Goal: Check status: Check status

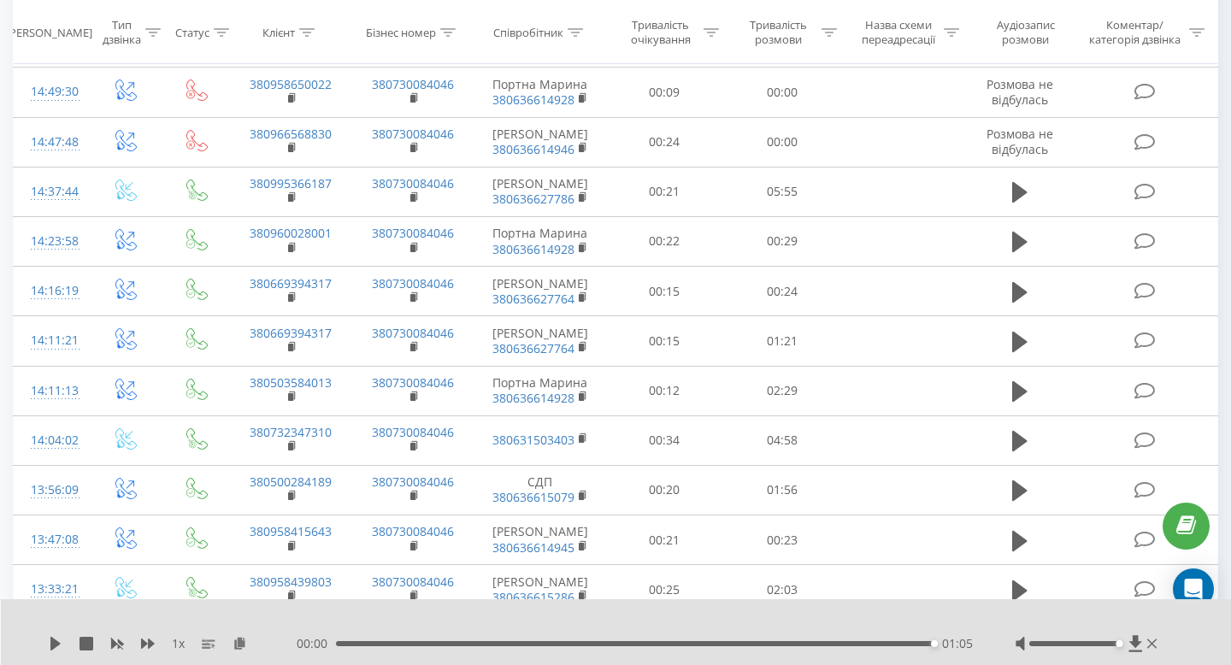
scroll to position [1090, 0]
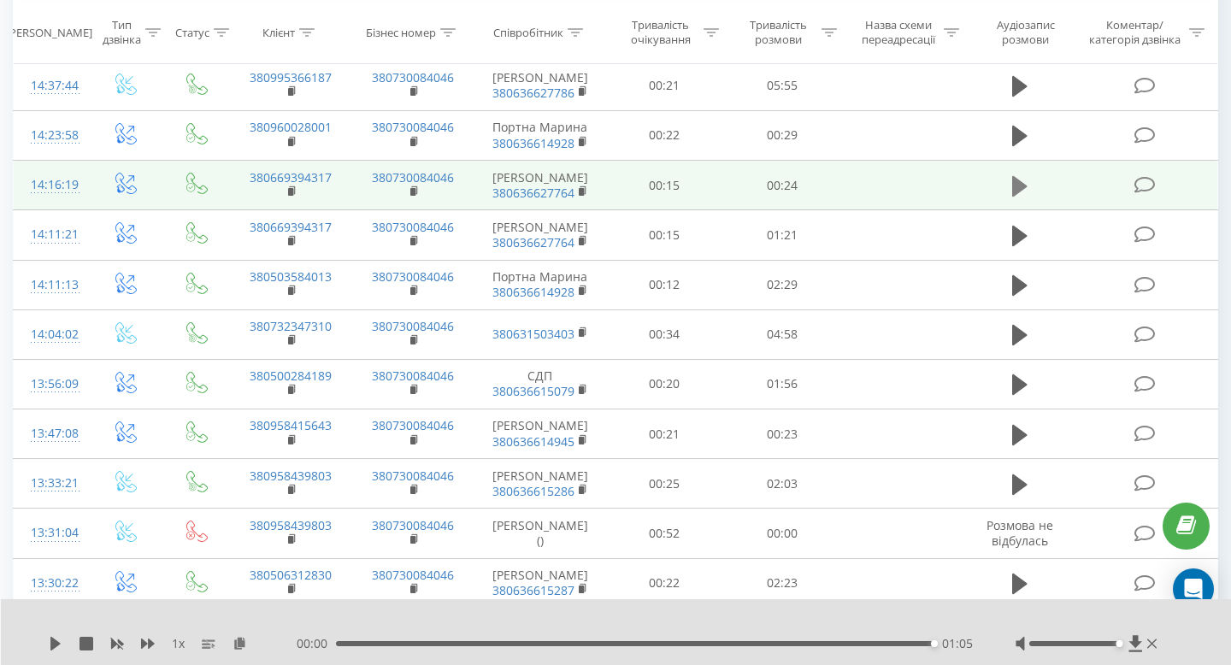
click at [1016, 196] on icon at bounding box center [1019, 185] width 15 height 21
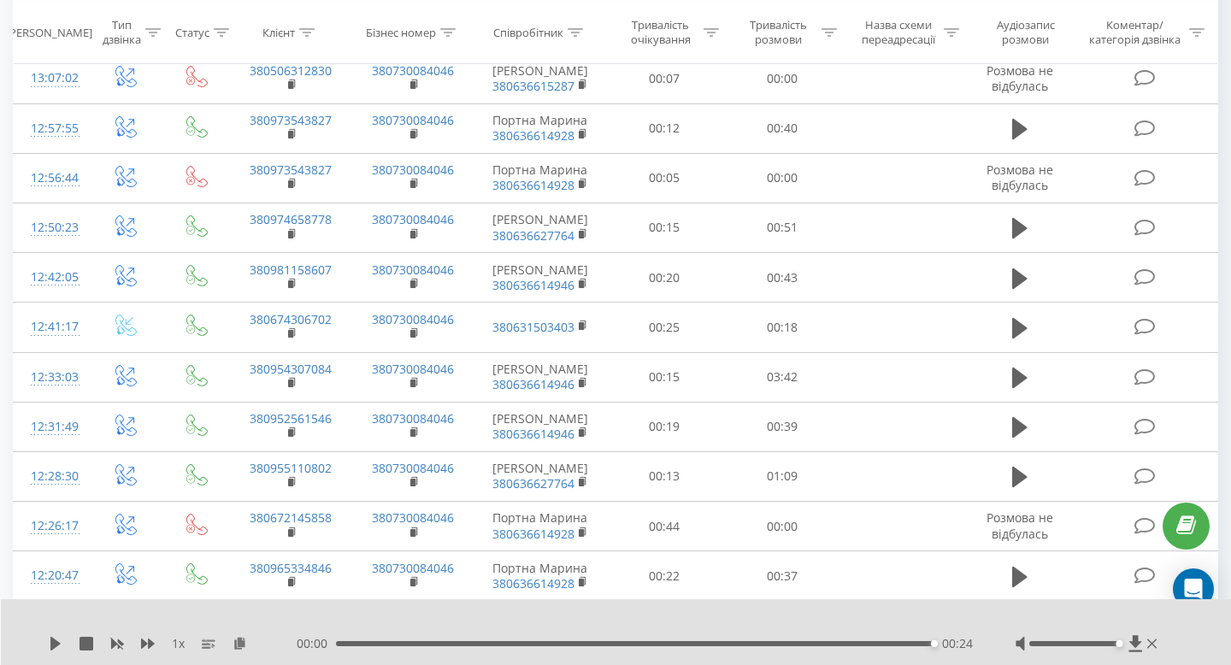
scroll to position [1795, 0]
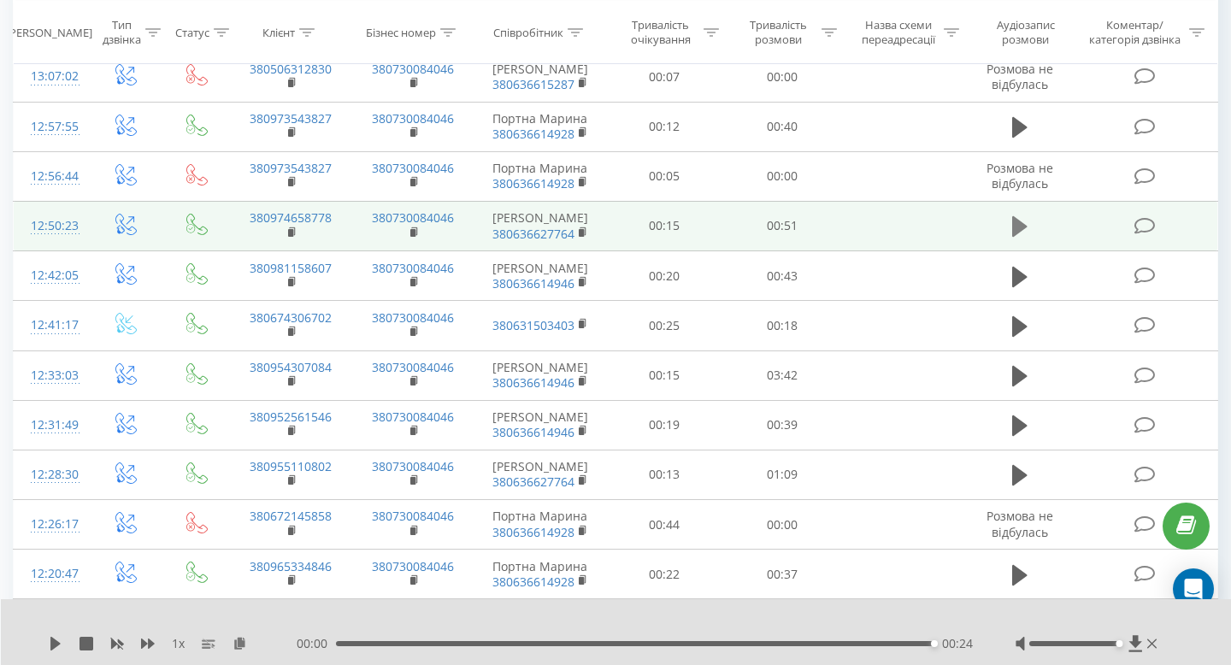
click at [1022, 237] on icon at bounding box center [1019, 226] width 15 height 21
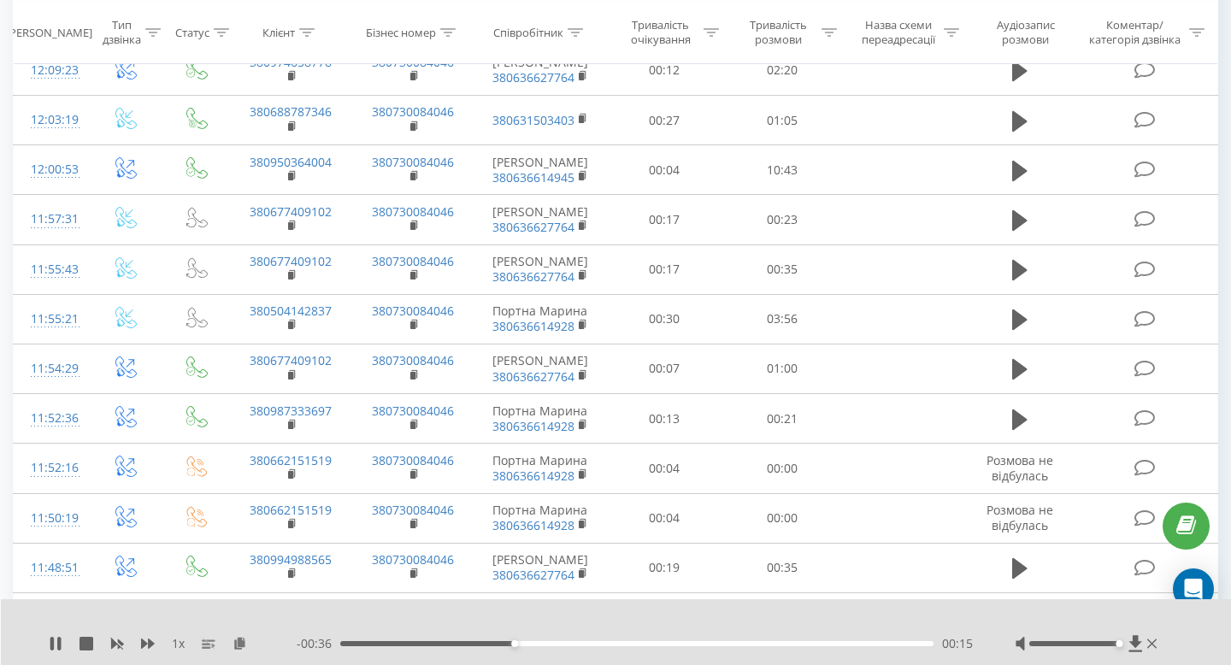
scroll to position [2450, 0]
click at [1014, 30] on icon at bounding box center [1019, 19] width 15 height 21
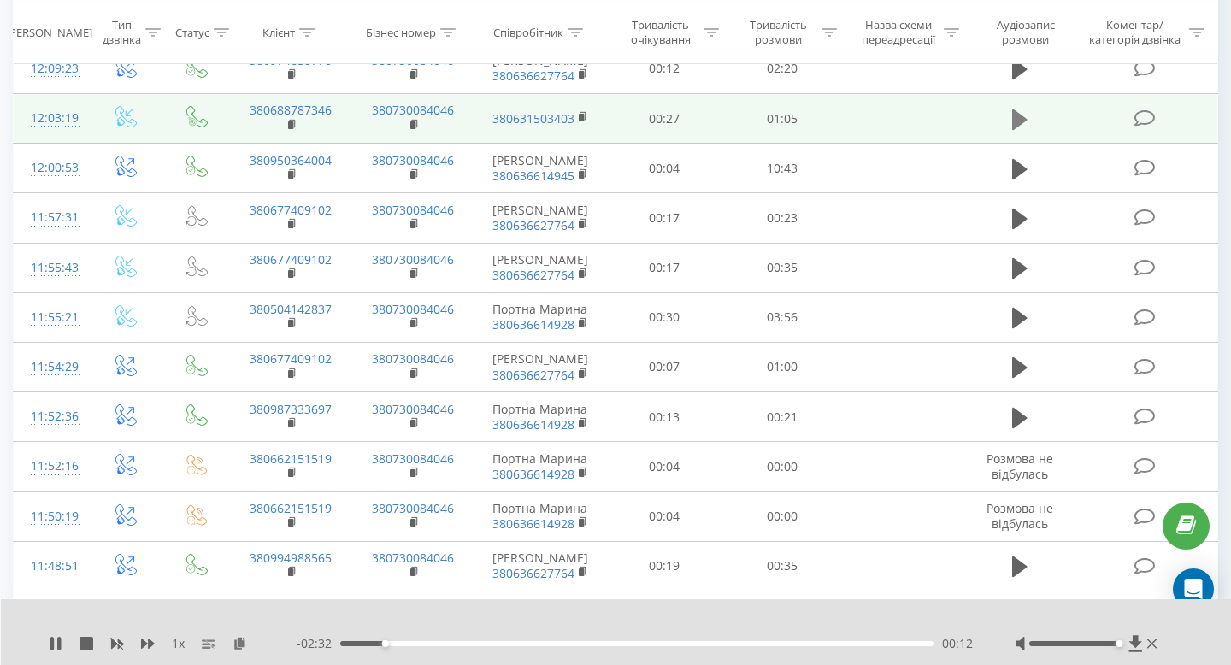
click at [1016, 129] on icon at bounding box center [1019, 119] width 15 height 21
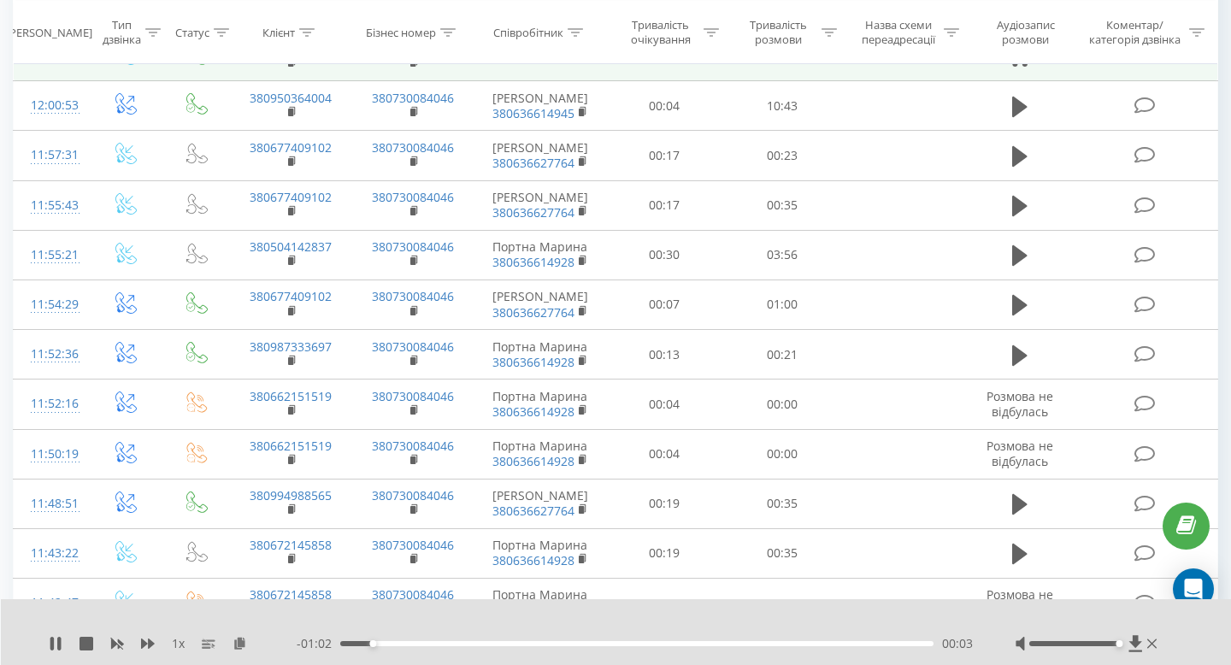
scroll to position [2517, 0]
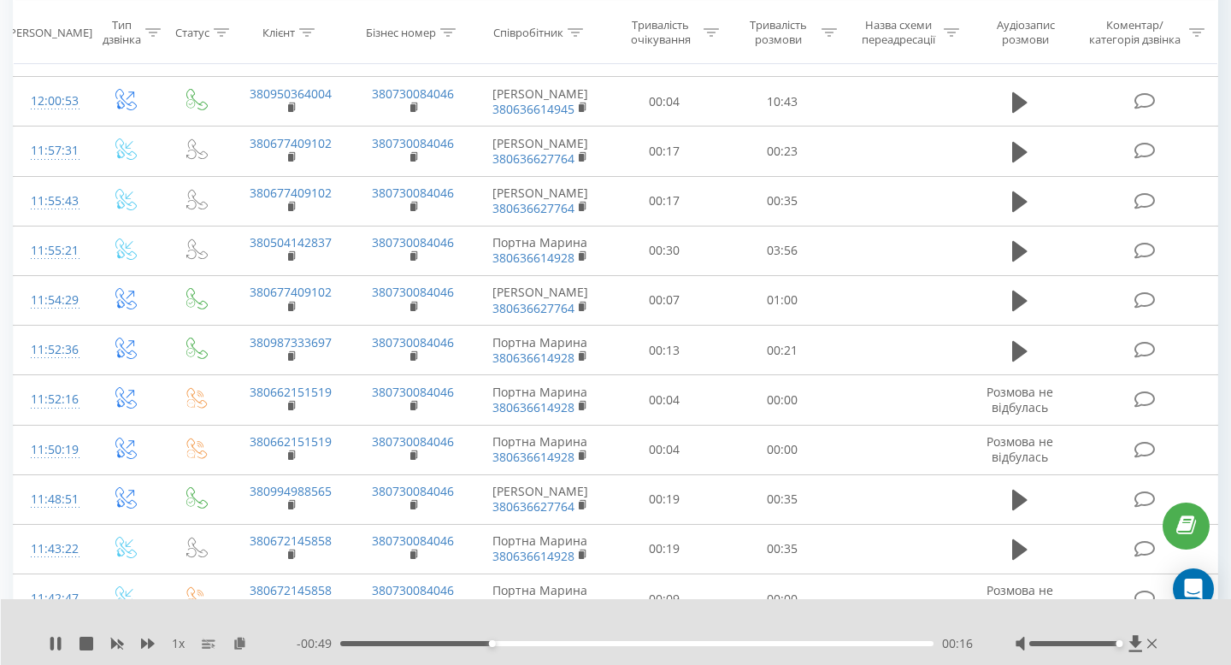
click at [1017, 65] on icon at bounding box center [1019, 53] width 15 height 24
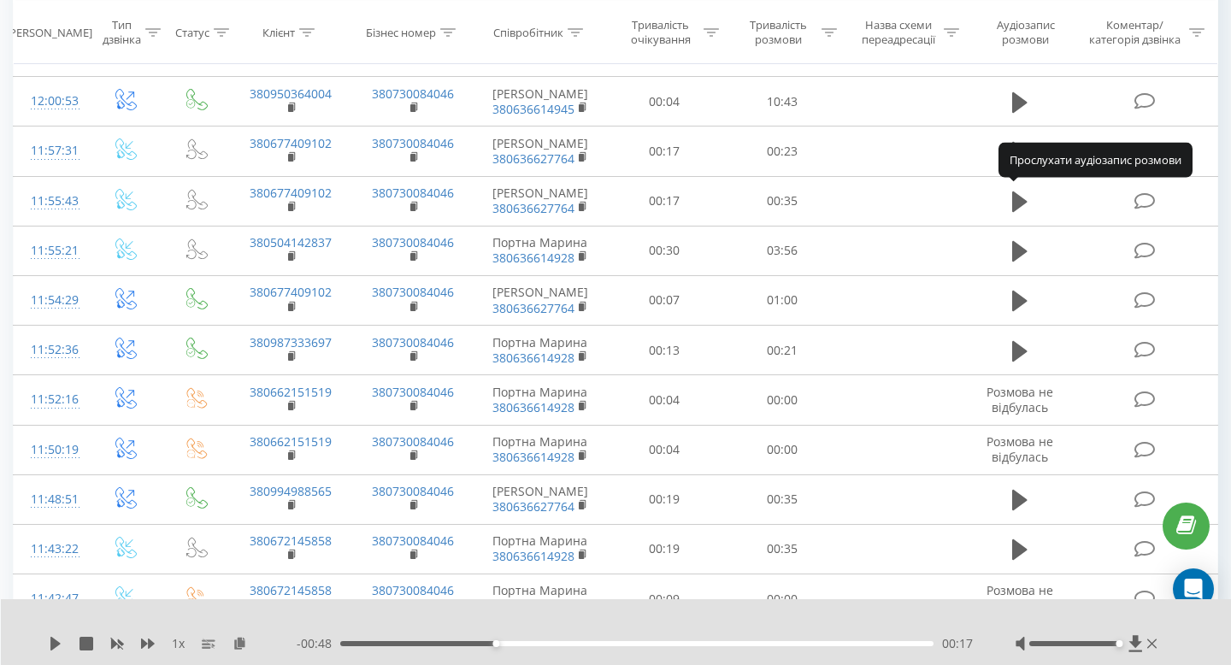
click at [1017, 62] on icon at bounding box center [1019, 52] width 15 height 21
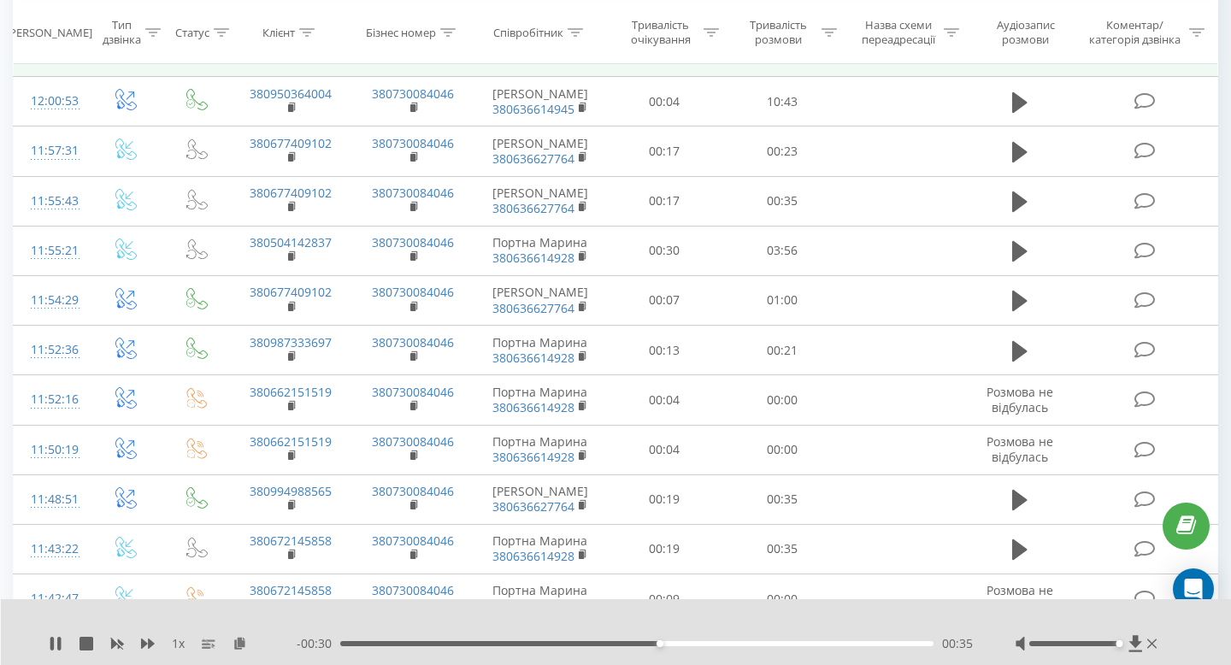
click at [586, 56] on icon at bounding box center [583, 50] width 9 height 12
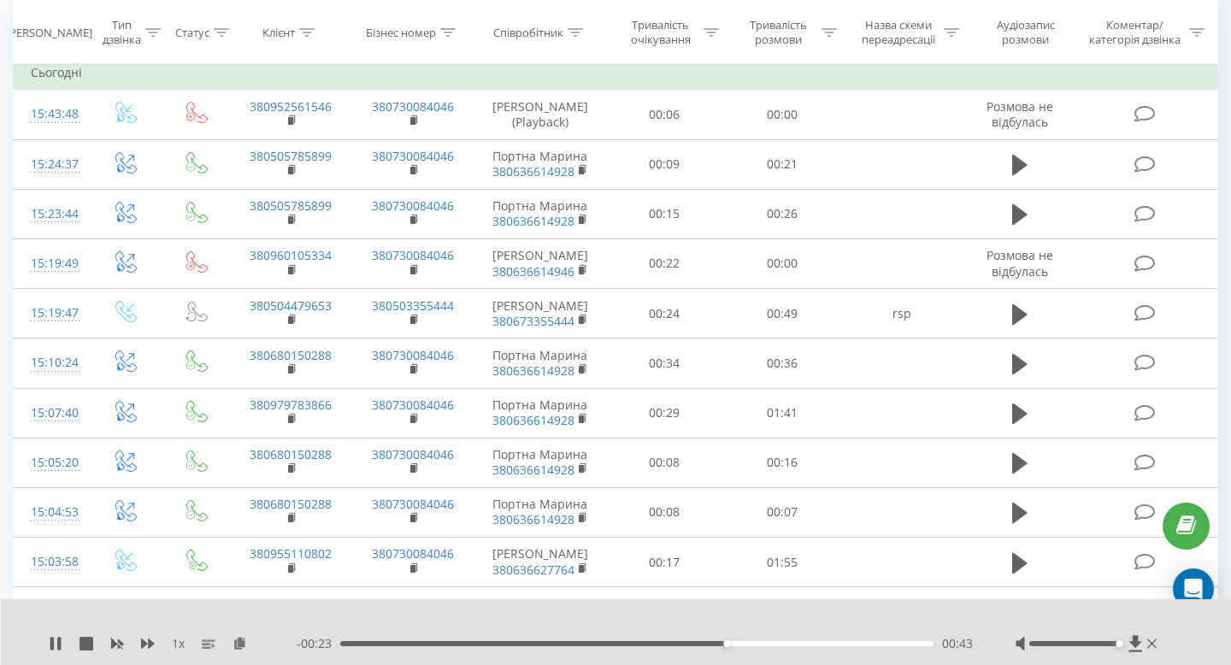
scroll to position [0, 0]
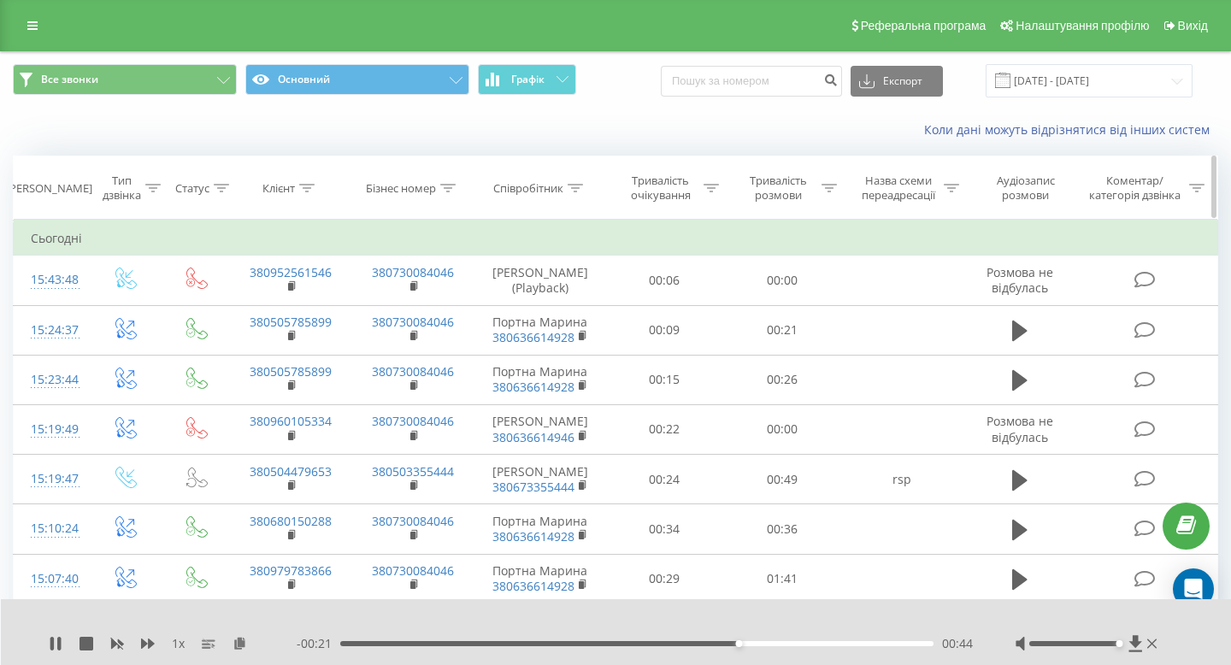
click at [573, 186] on icon at bounding box center [575, 188] width 15 height 9
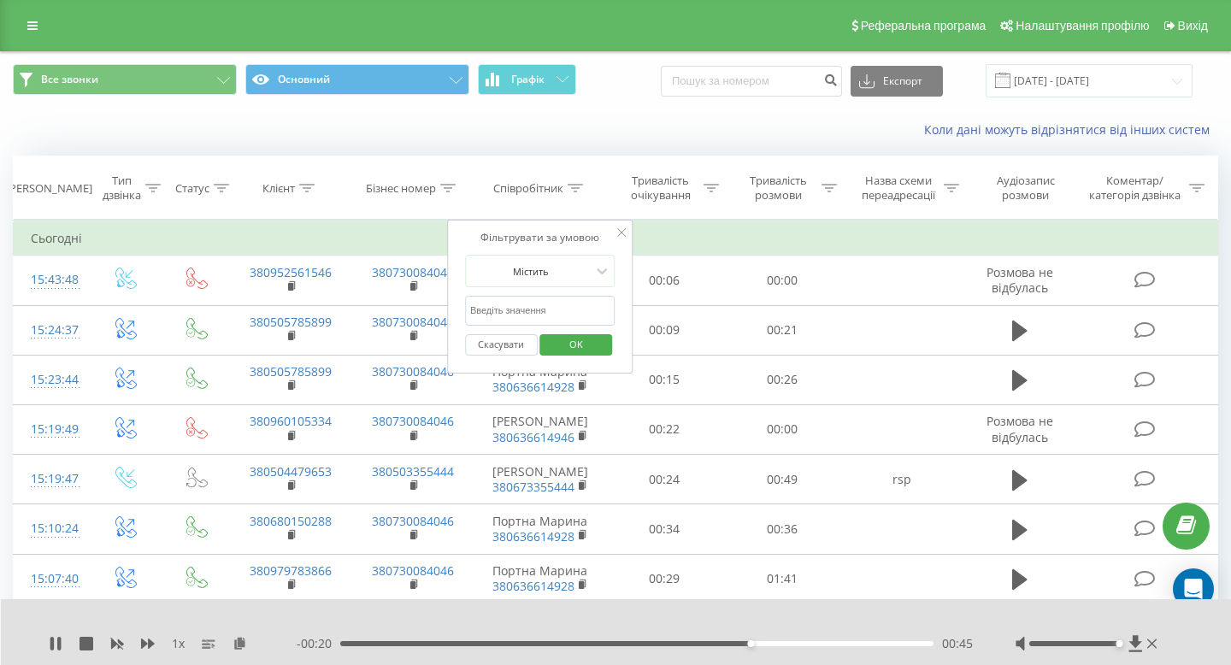
click at [529, 310] on input "text" at bounding box center [540, 311] width 150 height 30
paste input "380631503403"
type input "380631503403"
click at [586, 349] on span "OK" at bounding box center [576, 344] width 48 height 26
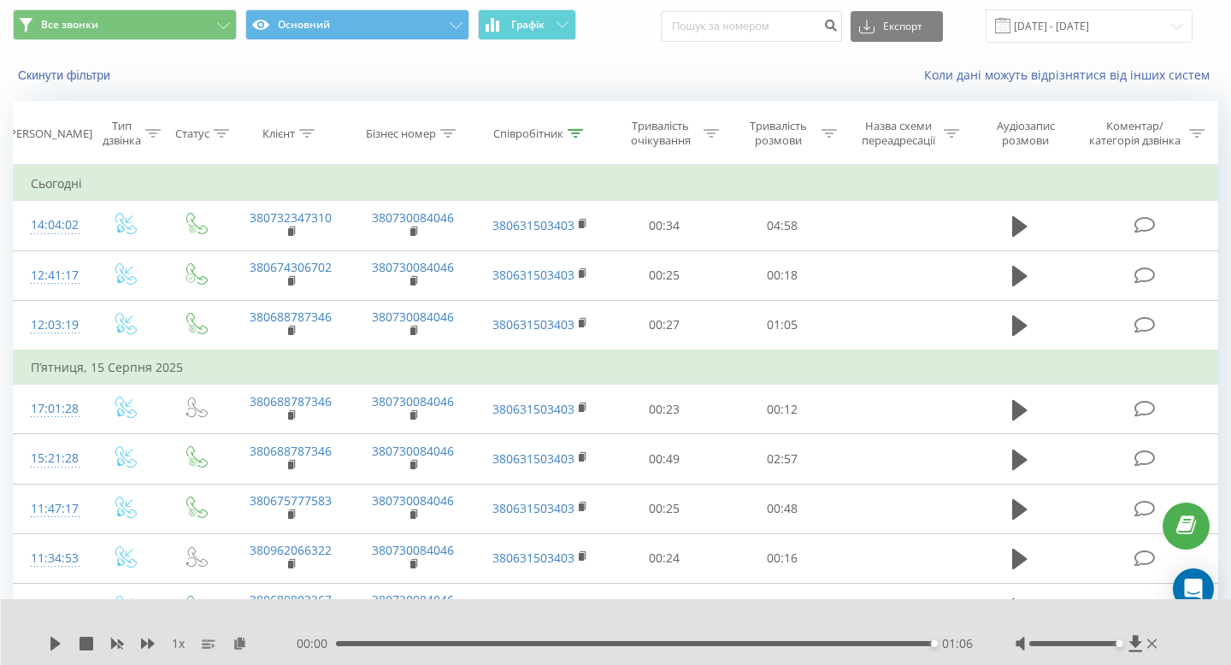
scroll to position [50, 0]
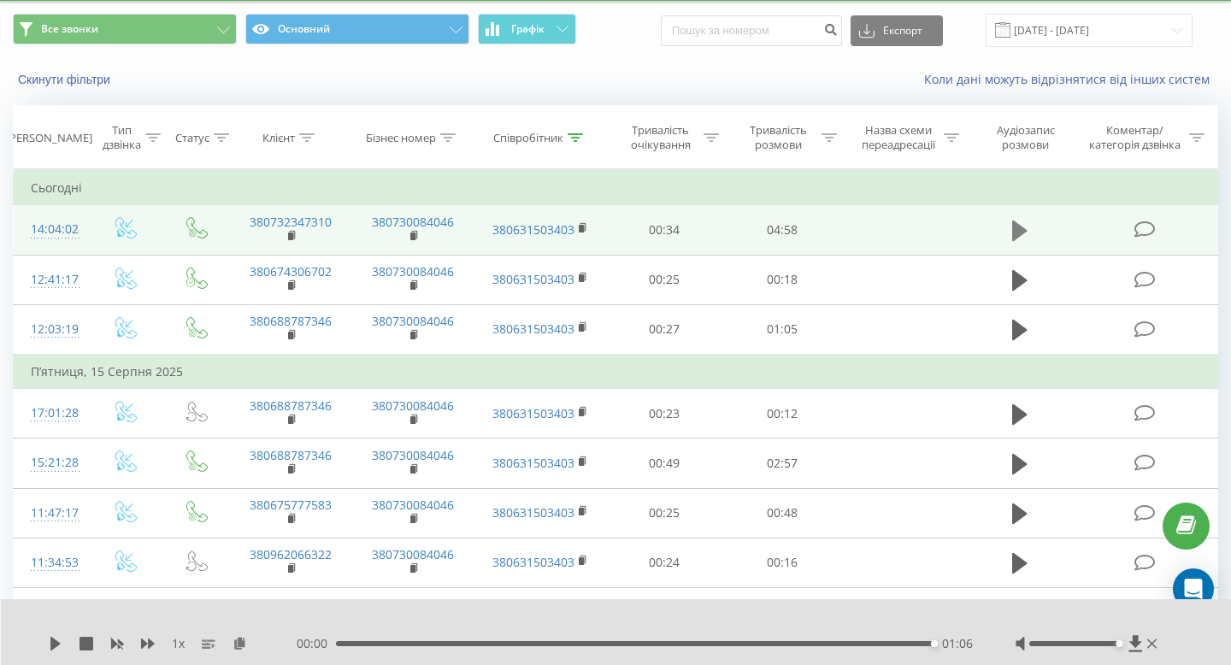
click at [1016, 230] on icon at bounding box center [1019, 231] width 15 height 21
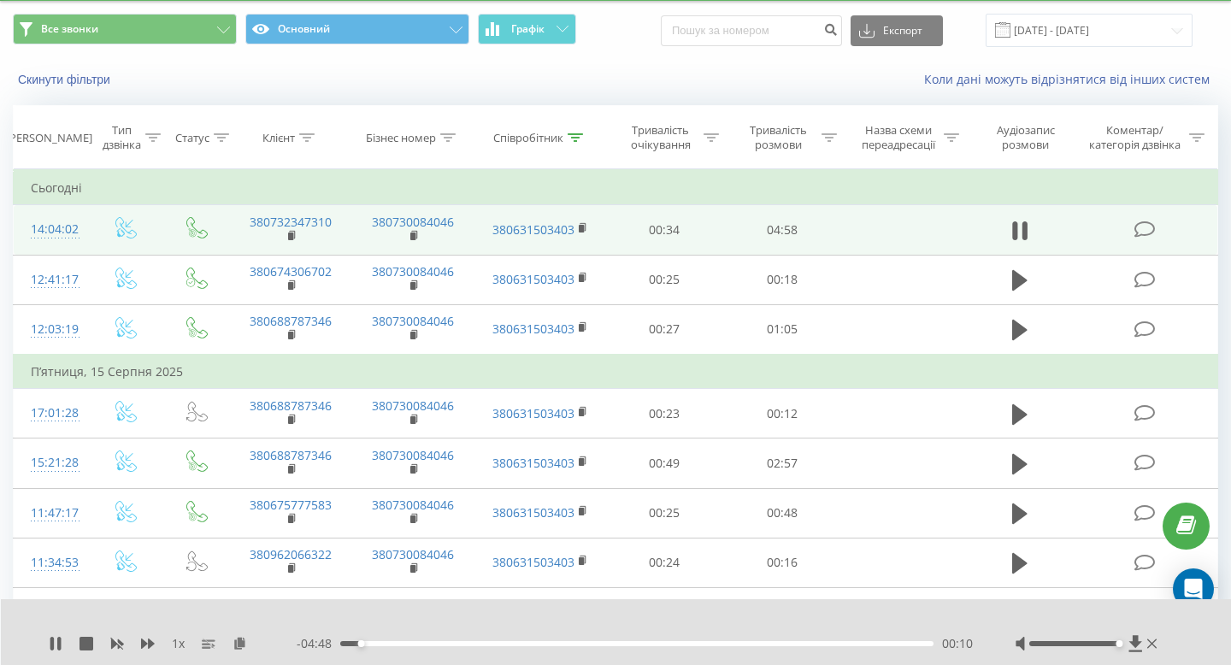
click at [539, 643] on div "00:10" at bounding box center [636, 643] width 593 height 5
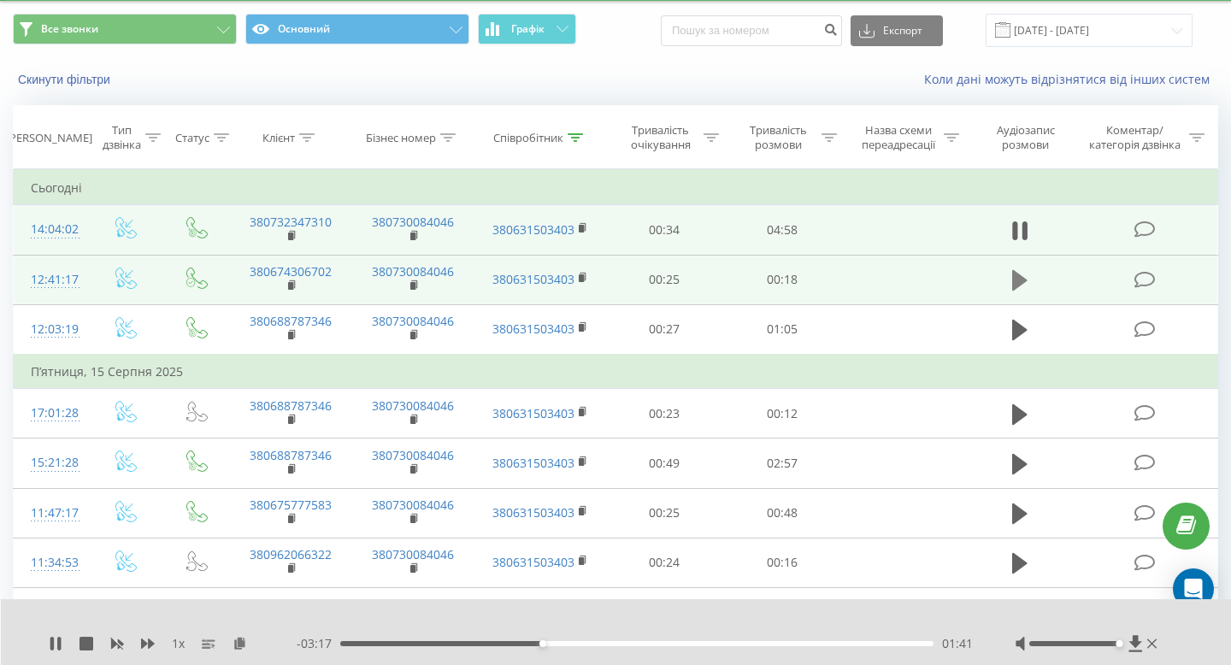
click at [1018, 285] on icon at bounding box center [1019, 280] width 15 height 21
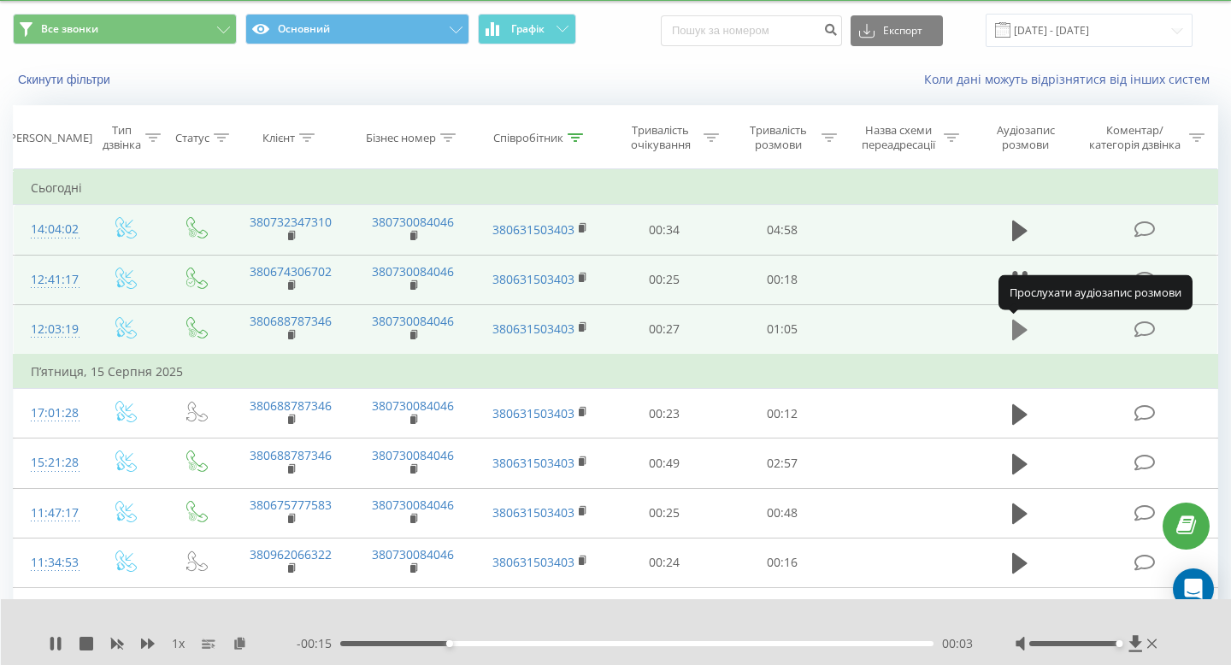
click at [1020, 331] on icon at bounding box center [1019, 330] width 15 height 21
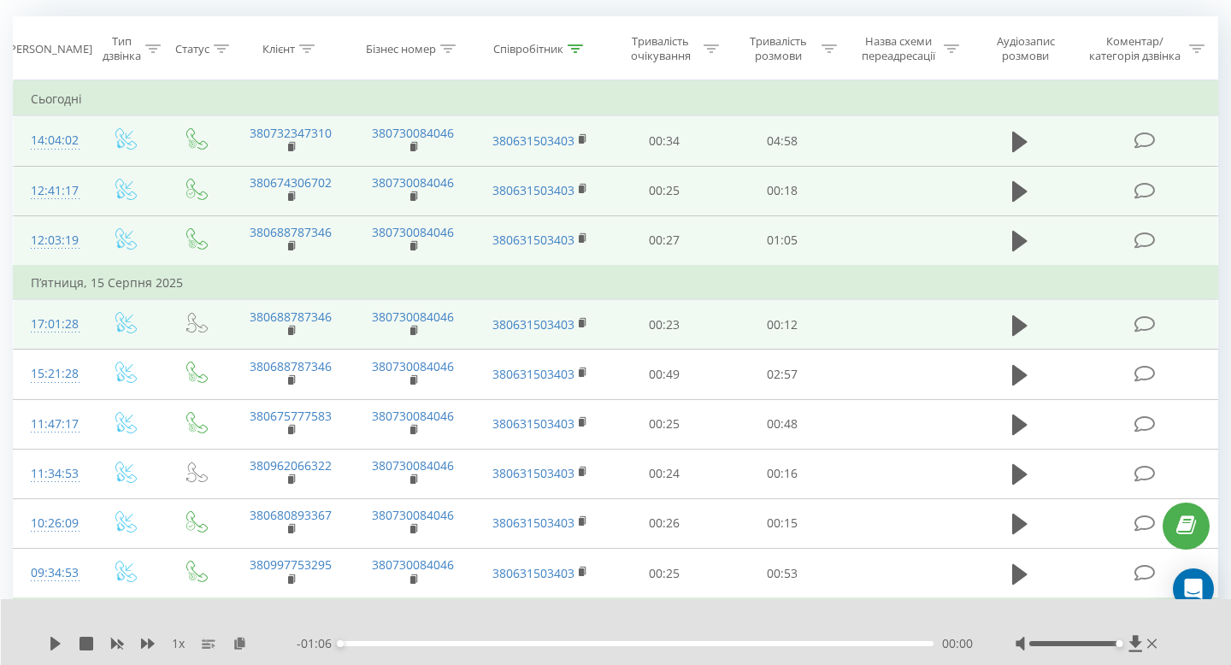
scroll to position [151, 0]
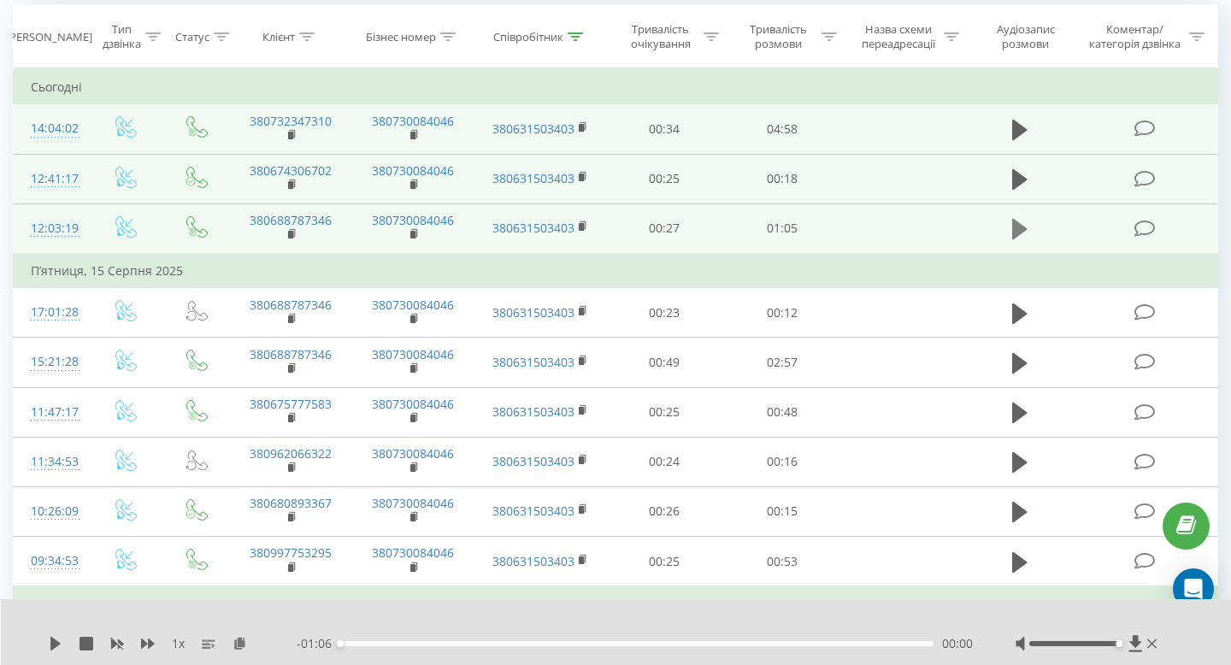
click at [1026, 228] on icon at bounding box center [1019, 229] width 15 height 21
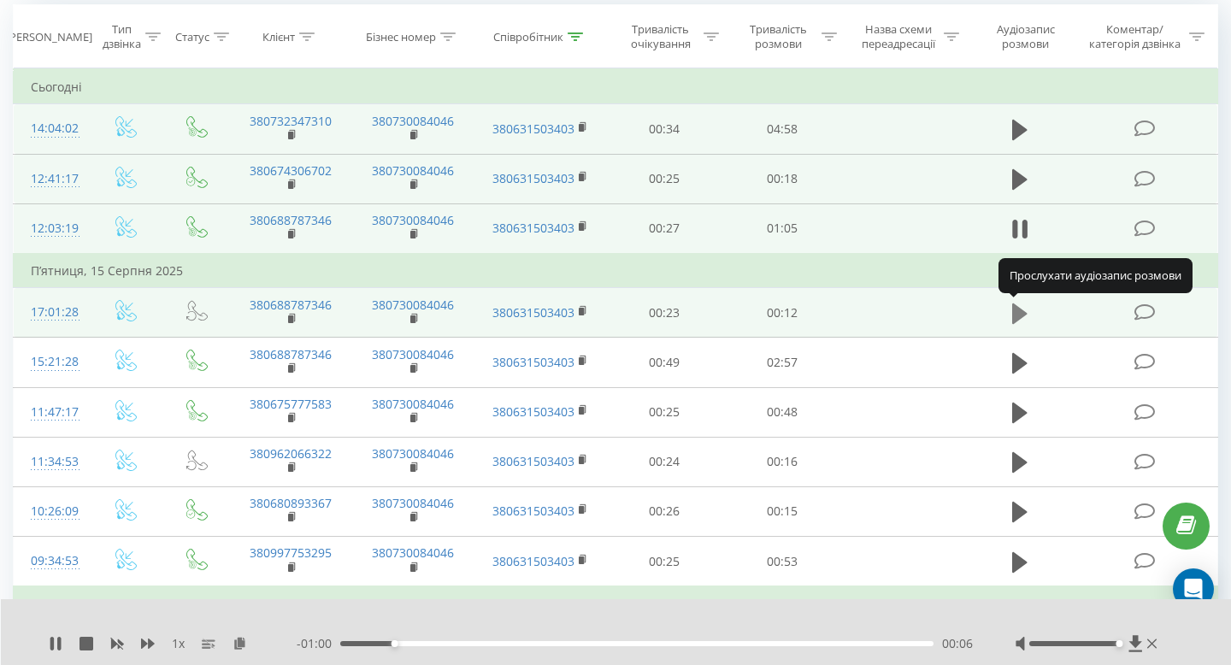
click at [1021, 314] on icon at bounding box center [1019, 313] width 15 height 21
